Goal: Task Accomplishment & Management: Manage account settings

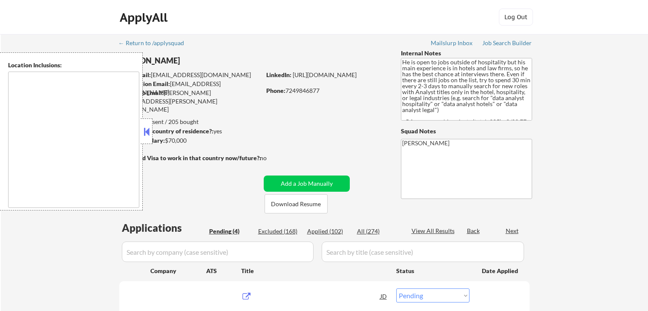
select select ""pending""
type textarea "[GEOGRAPHIC_DATA], [GEOGRAPHIC_DATA] [GEOGRAPHIC_DATA], [GEOGRAPHIC_DATA] [GEOG…"
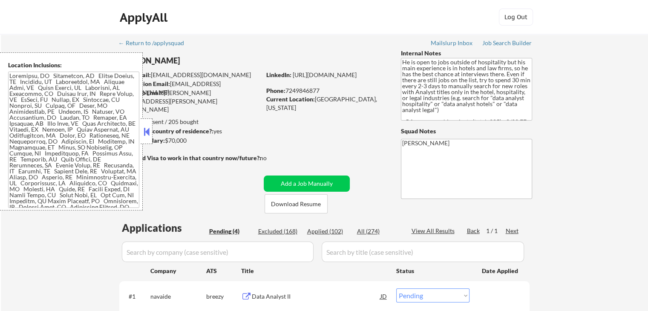
drag, startPoint x: 147, startPoint y: 127, endPoint x: 151, endPoint y: 130, distance: 5.8
click at [147, 127] on button at bounding box center [146, 131] width 9 height 13
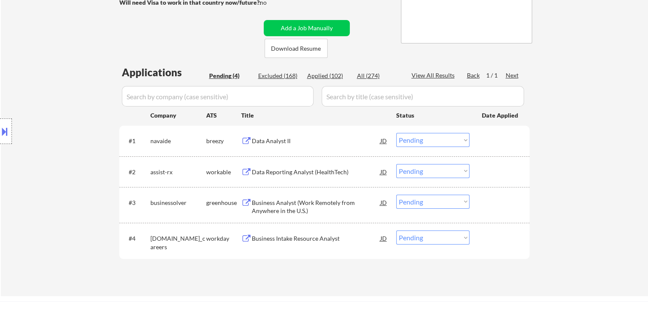
scroll to position [170, 0]
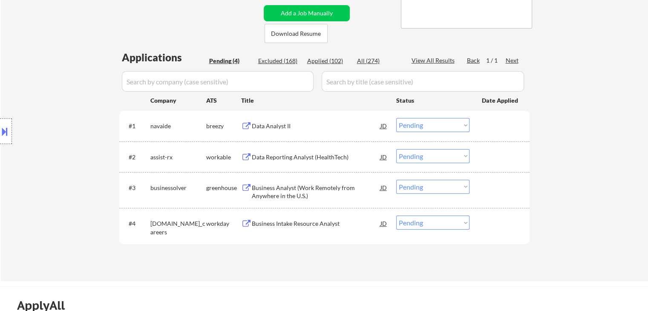
click at [296, 186] on div "Business Analyst (Work Remotely from Anywhere in the U.S.)" at bounding box center [316, 192] width 129 height 17
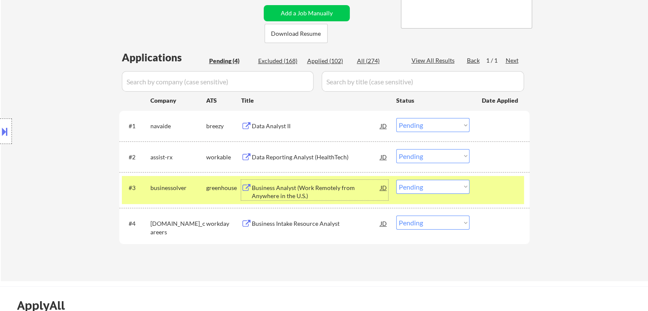
click at [4, 110] on div "Location Inclusions:" at bounding box center [76, 131] width 153 height 158
click at [0, 125] on button at bounding box center [4, 131] width 9 height 14
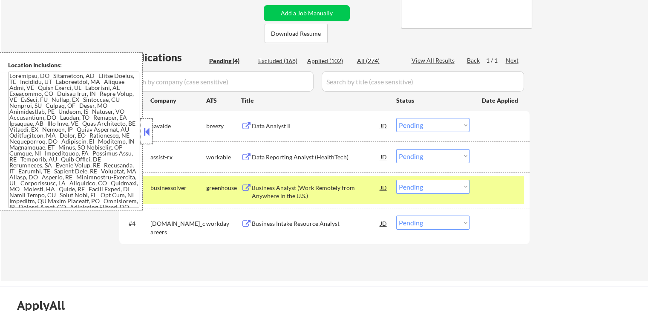
drag, startPoint x: 141, startPoint y: 133, endPoint x: 103, endPoint y: 140, distance: 38.7
click at [141, 132] on div at bounding box center [147, 131] width 12 height 26
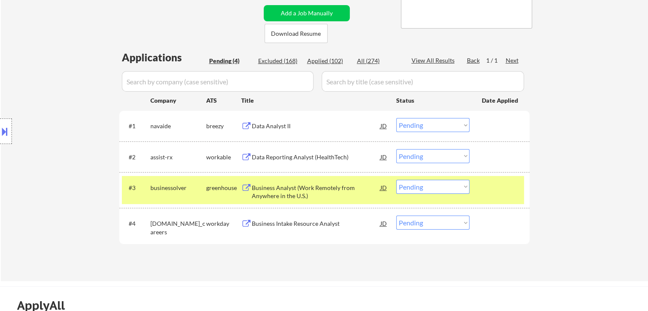
click at [427, 186] on select "Choose an option... Pending Applied Excluded (Questions) Excluded (Expired) Exc…" at bounding box center [432, 187] width 73 height 14
click at [396, 180] on select "Choose an option... Pending Applied Excluded (Questions) Excluded (Expired) Exc…" at bounding box center [432, 187] width 73 height 14
select select ""pending""
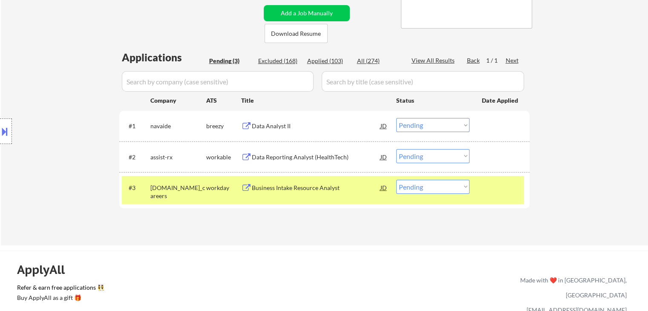
click at [266, 126] on div "Data Analyst II" at bounding box center [316, 126] width 129 height 9
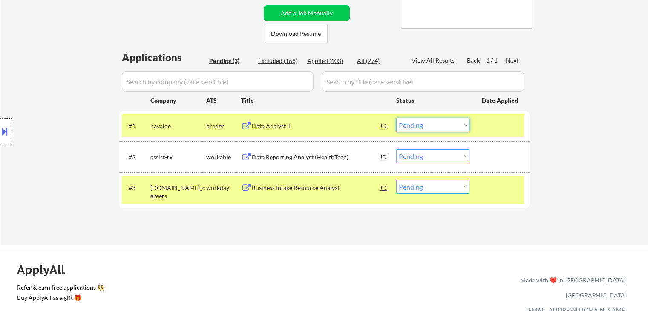
click at [441, 125] on select "Choose an option... Pending Applied Excluded (Questions) Excluded (Expired) Exc…" at bounding box center [432, 125] width 73 height 14
click at [417, 125] on select "Choose an option... Pending Applied Excluded (Questions) Excluded (Expired) Exc…" at bounding box center [432, 125] width 73 height 14
click at [396, 118] on select "Choose an option... Pending Applied Excluded (Questions) Excluded (Expired) Exc…" at bounding box center [432, 125] width 73 height 14
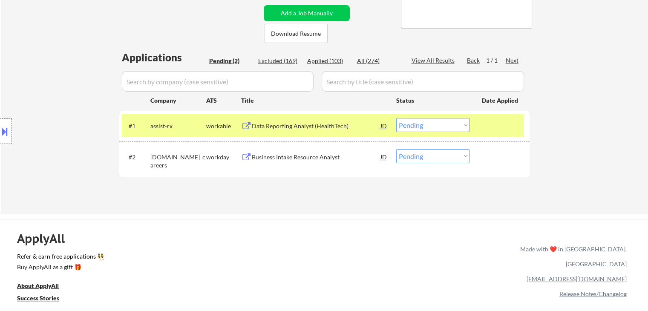
click at [320, 124] on div "Data Reporting Analyst (HealthTech)" at bounding box center [316, 126] width 129 height 9
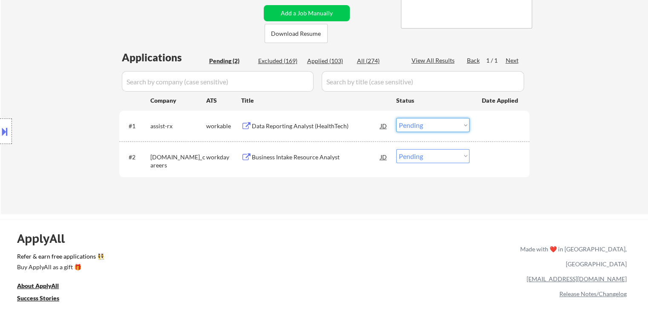
click at [439, 125] on select "Choose an option... Pending Applied Excluded (Questions) Excluded (Expired) Exc…" at bounding box center [432, 125] width 73 height 14
click at [396, 118] on select "Choose an option... Pending Applied Excluded (Questions) Excluded (Expired) Exc…" at bounding box center [432, 125] width 73 height 14
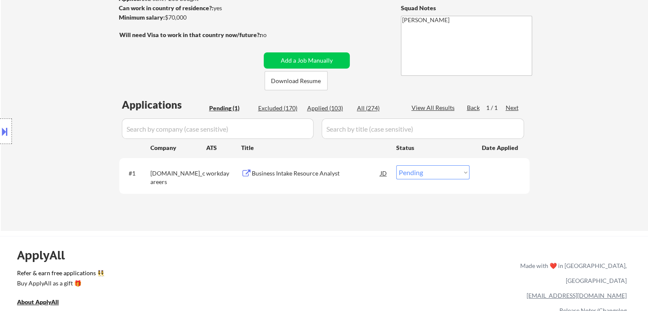
scroll to position [128, 0]
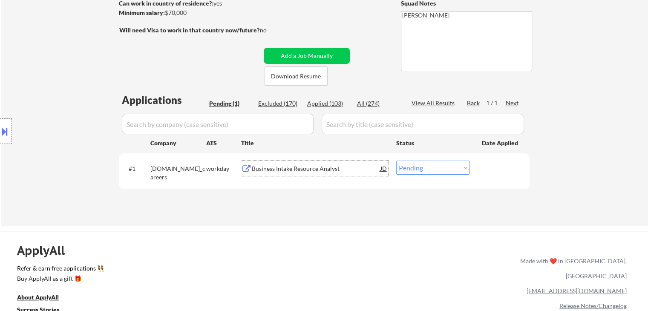
click at [301, 172] on div "Business Intake Resource Analyst" at bounding box center [316, 168] width 129 height 9
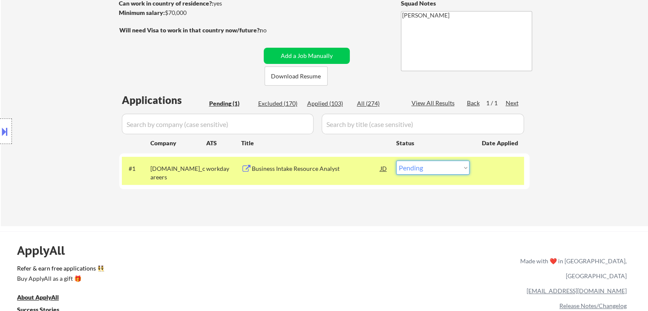
click at [424, 172] on select "Choose an option... Pending Applied Excluded (Questions) Excluded (Expired) Exc…" at bounding box center [432, 168] width 73 height 14
select select ""applied""
click at [396, 161] on select "Choose an option... Pending Applied Excluded (Questions) Excluded (Expired) Exc…" at bounding box center [432, 168] width 73 height 14
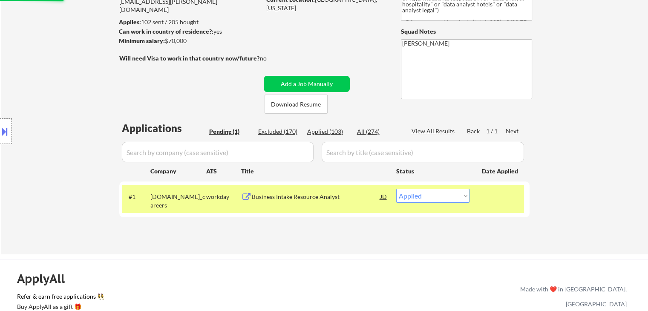
scroll to position [85, 0]
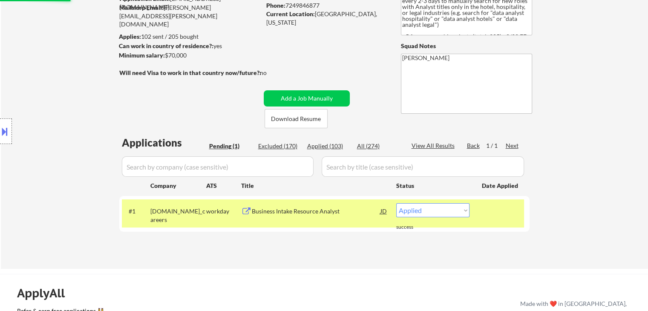
select select ""applied""
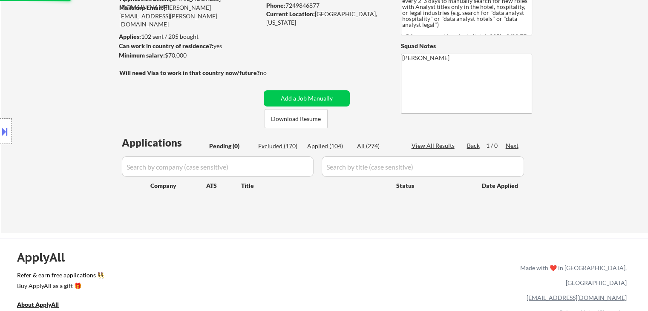
click at [327, 147] on div "Applied (104)" at bounding box center [328, 146] width 43 height 9
select select ""applied""
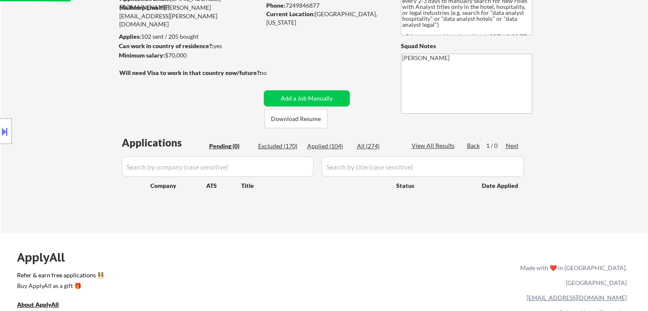
select select ""applied""
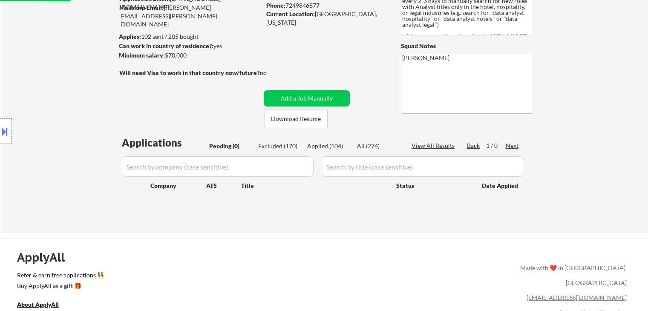
select select ""applied""
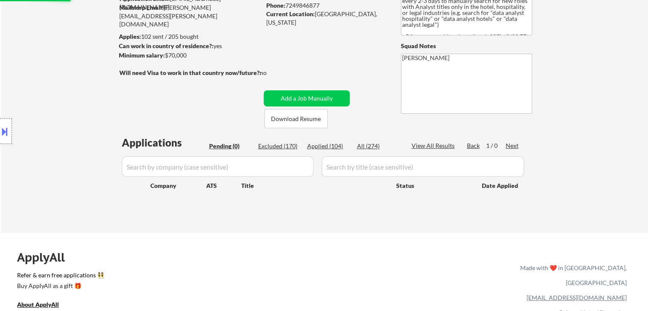
select select ""applied""
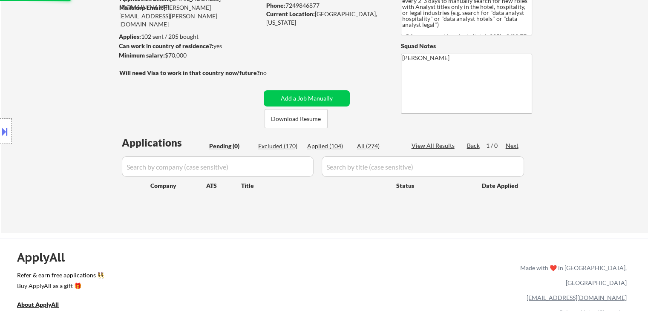
select select ""applied""
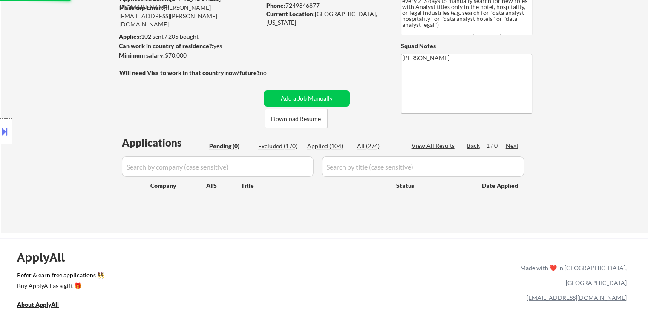
select select ""applied""
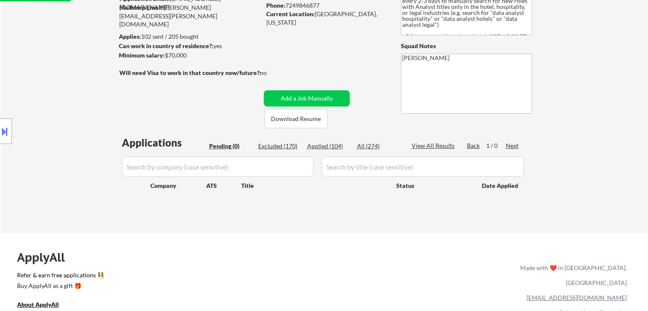
select select ""applied""
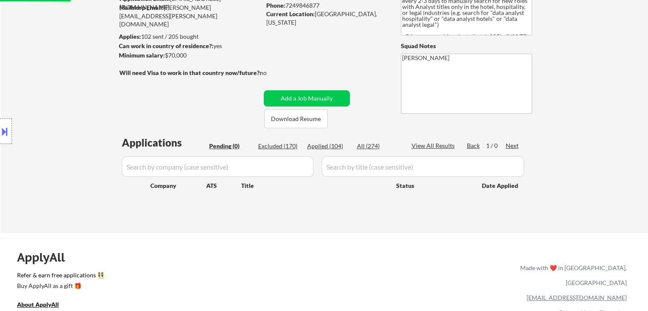
select select ""applied""
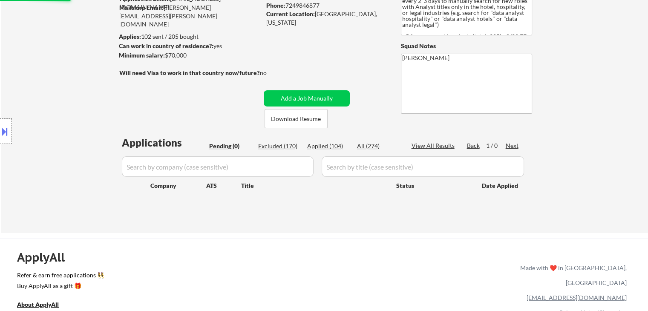
select select ""applied""
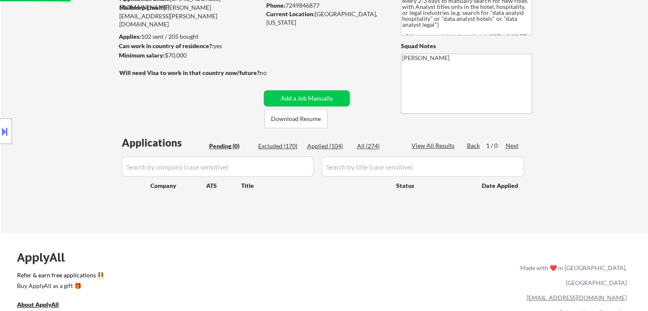
select select ""applied""
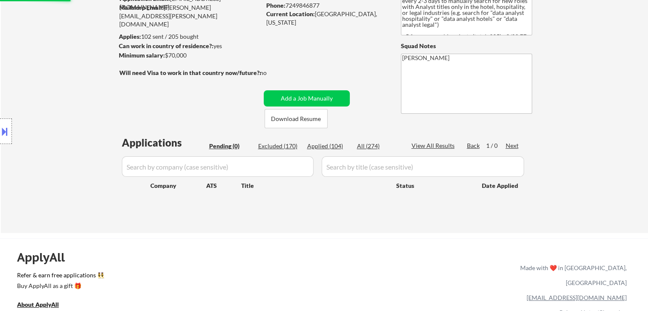
select select ""applied""
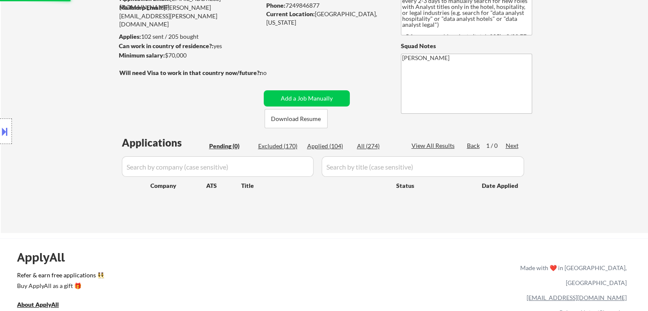
select select ""applied""
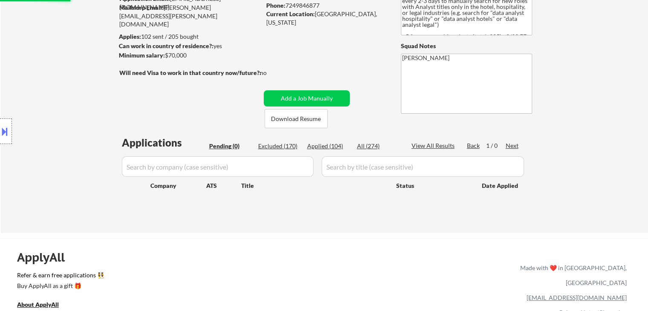
select select ""applied""
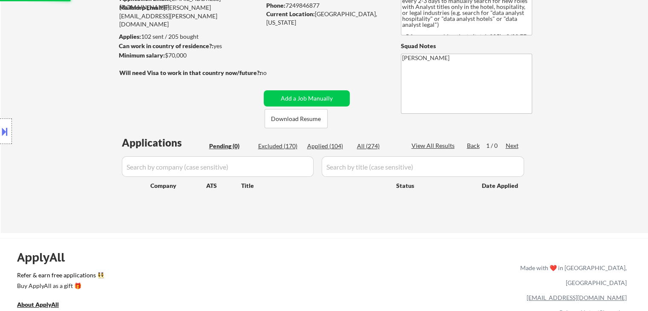
select select ""applied""
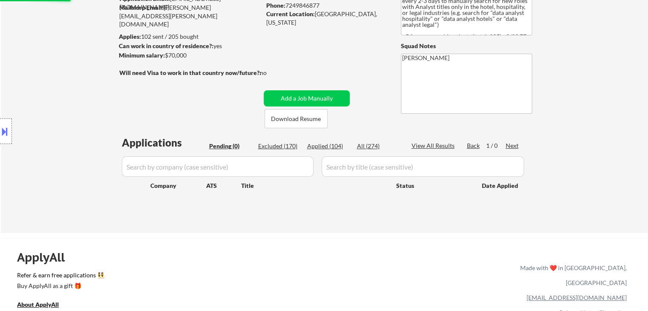
select select ""applied""
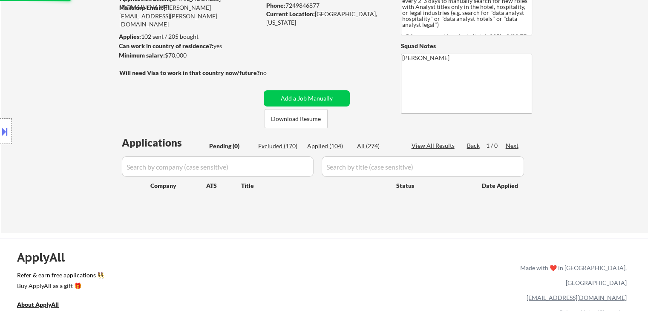
select select ""applied""
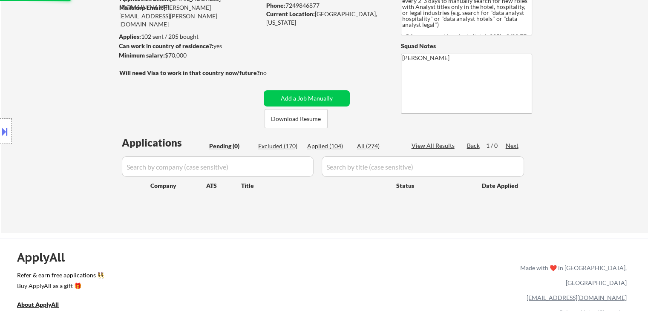
select select ""applied""
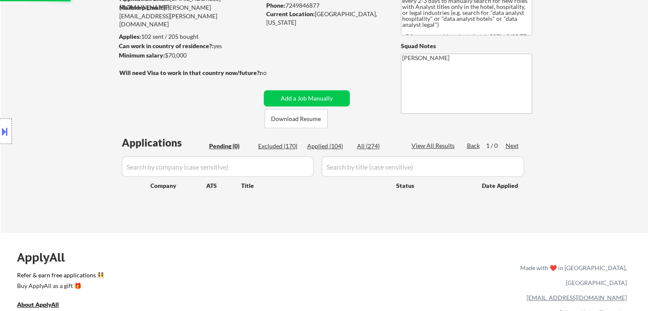
select select ""applied""
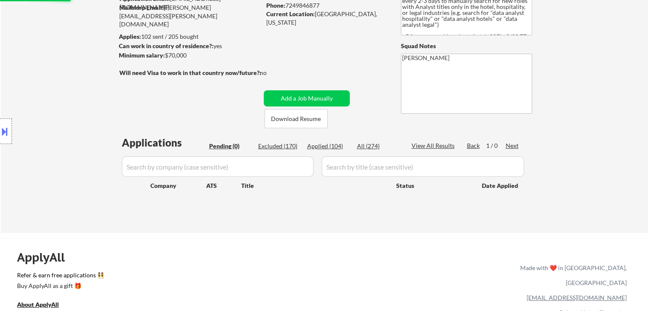
select select ""applied""
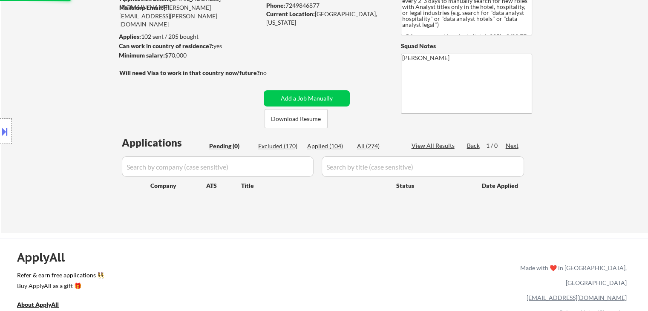
select select ""applied""
